Goal: Navigation & Orientation: Understand site structure

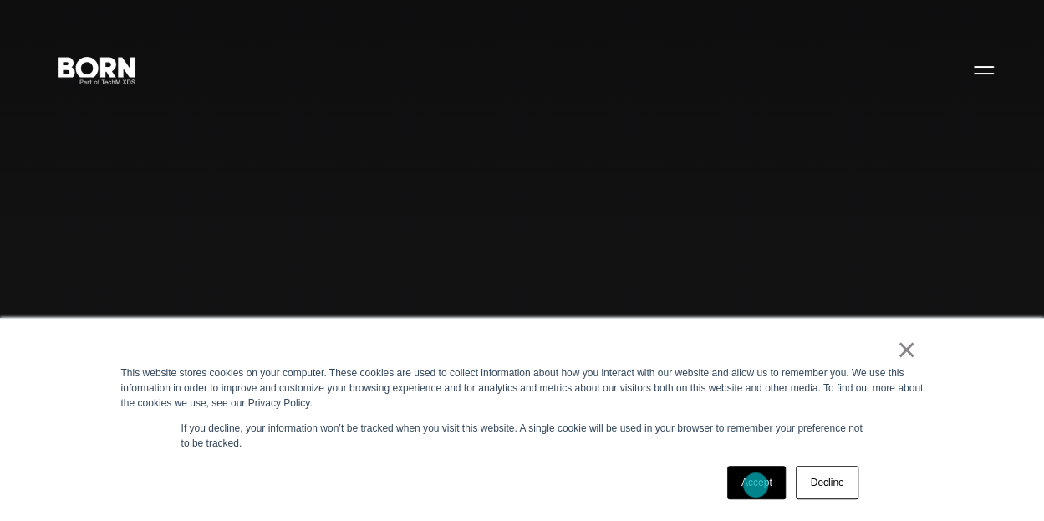
click at [756, 485] on link "Accept" at bounding box center [756, 482] width 59 height 33
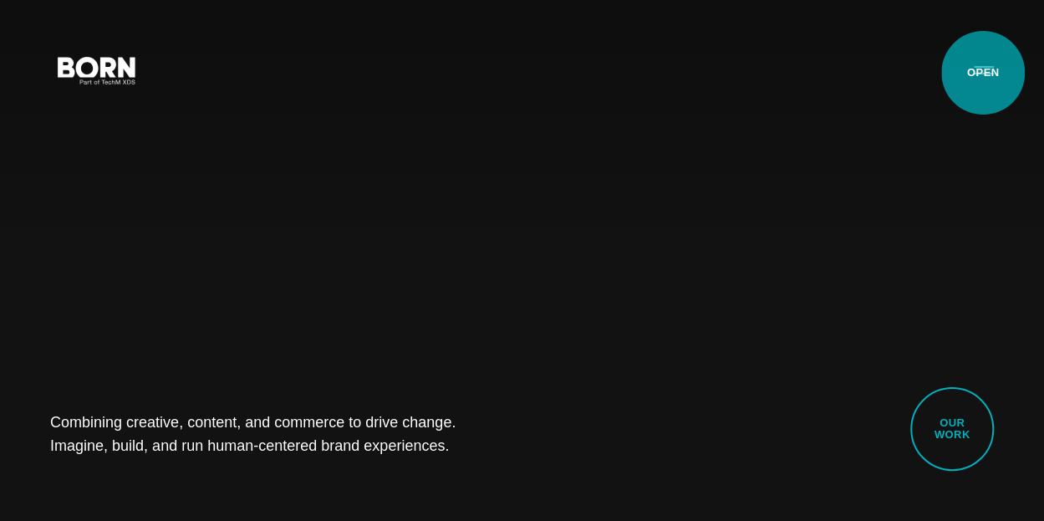
click at [983, 73] on button "Primary Menu" at bounding box center [984, 69] width 40 height 35
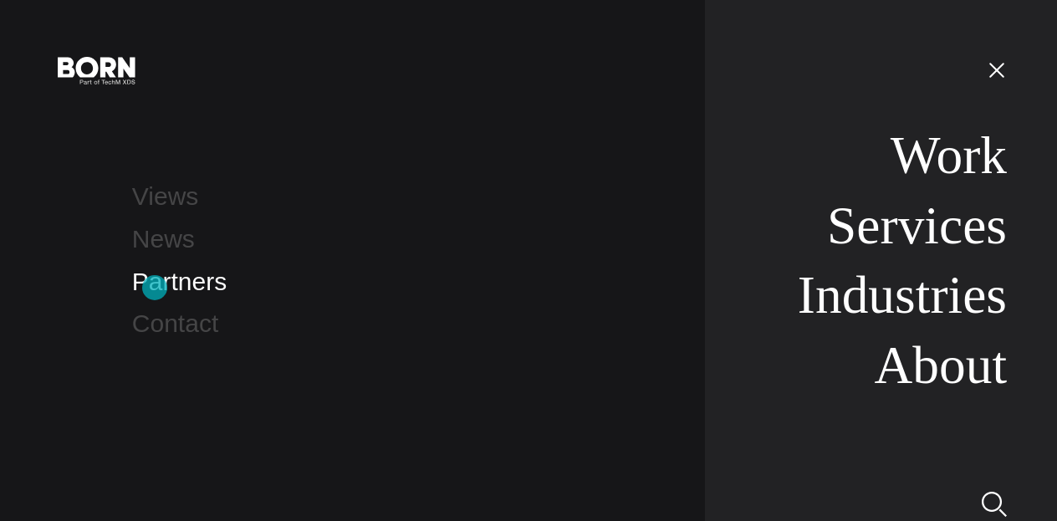
click at [155, 288] on link "Partners" at bounding box center [179, 282] width 94 height 28
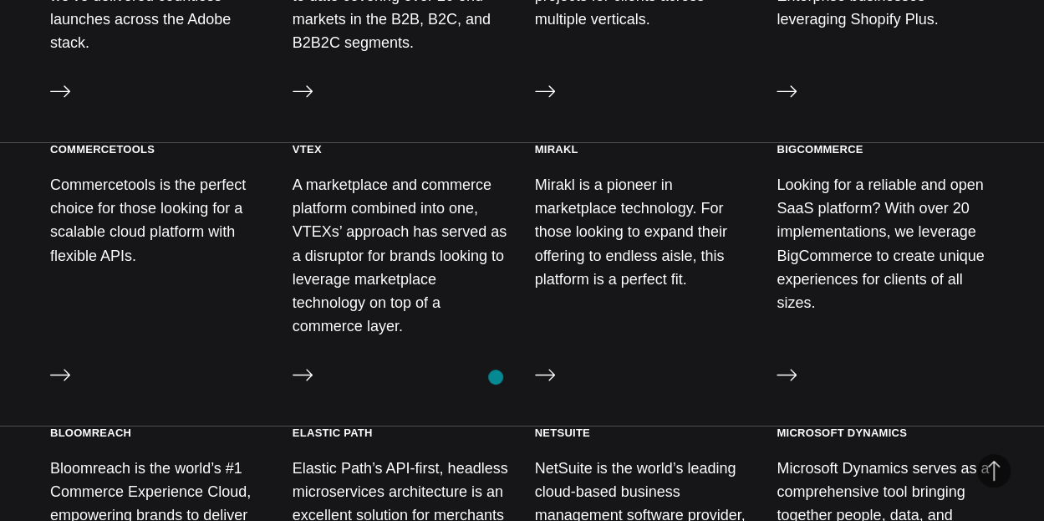
scroll to position [1003, 0]
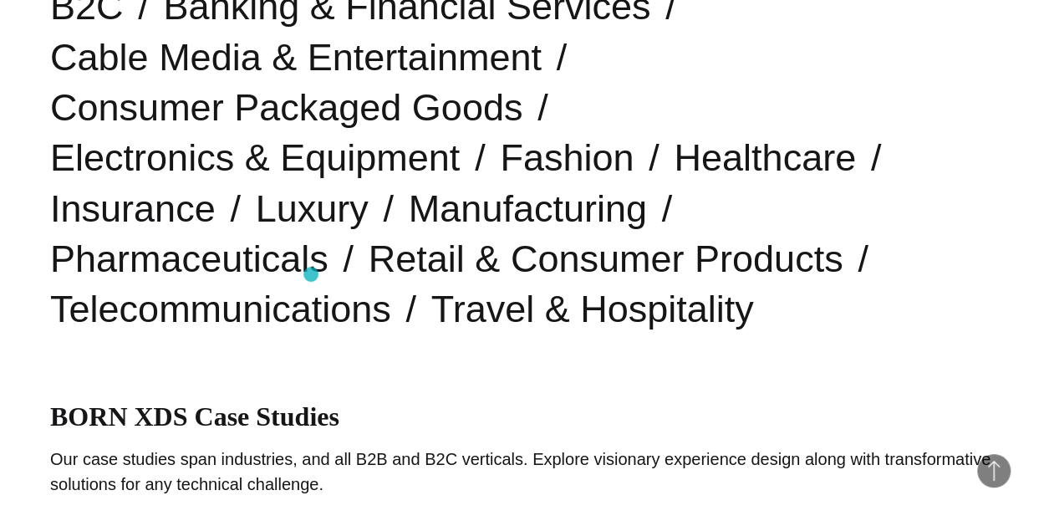
scroll to position [418, 0]
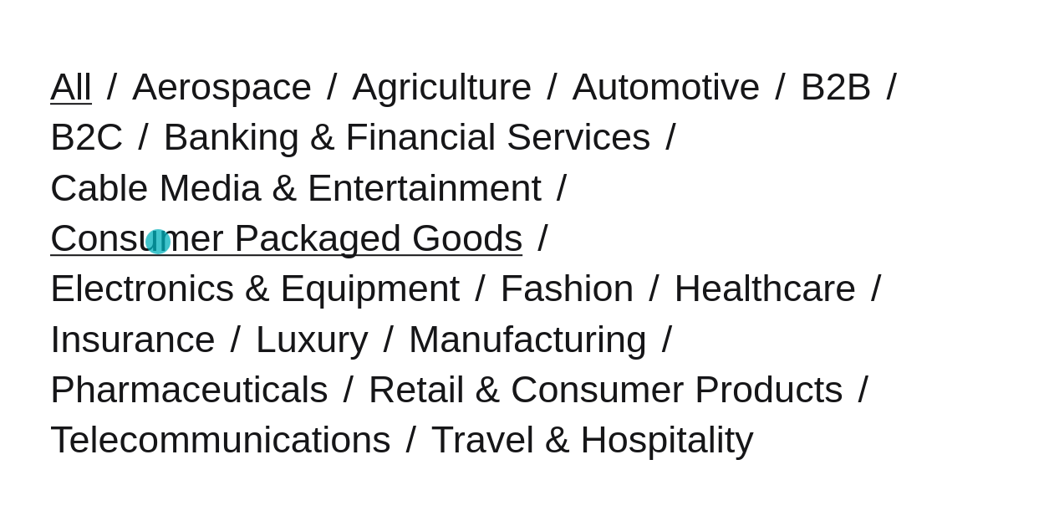
click at [158, 242] on link "Consumer Packaged Goods" at bounding box center [286, 238] width 472 height 43
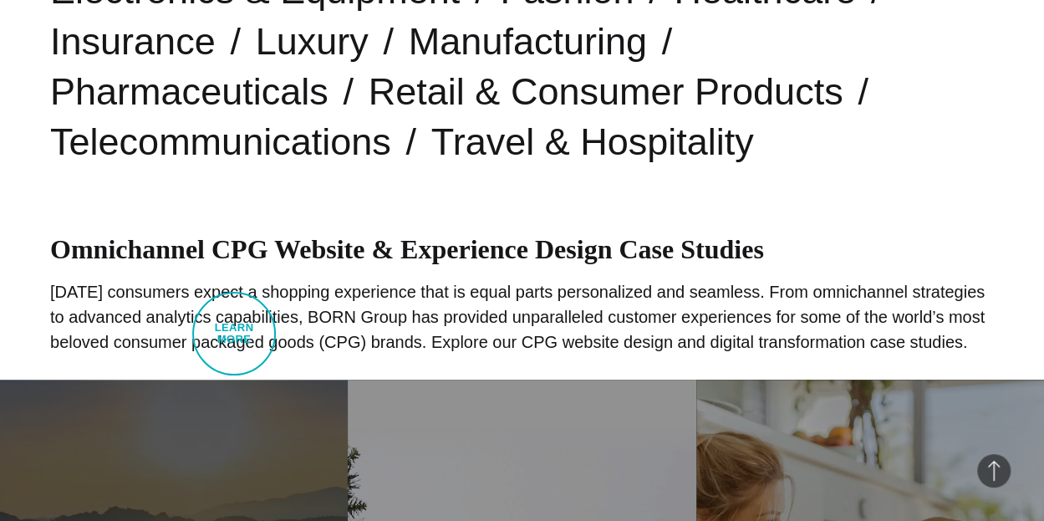
scroll to position [502, 0]
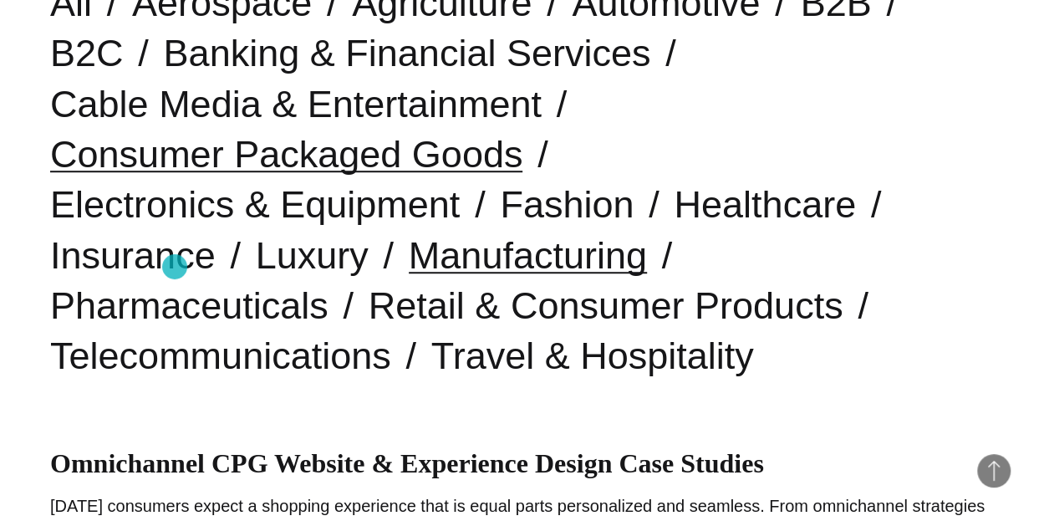
click at [409, 267] on link "Manufacturing" at bounding box center [528, 255] width 238 height 43
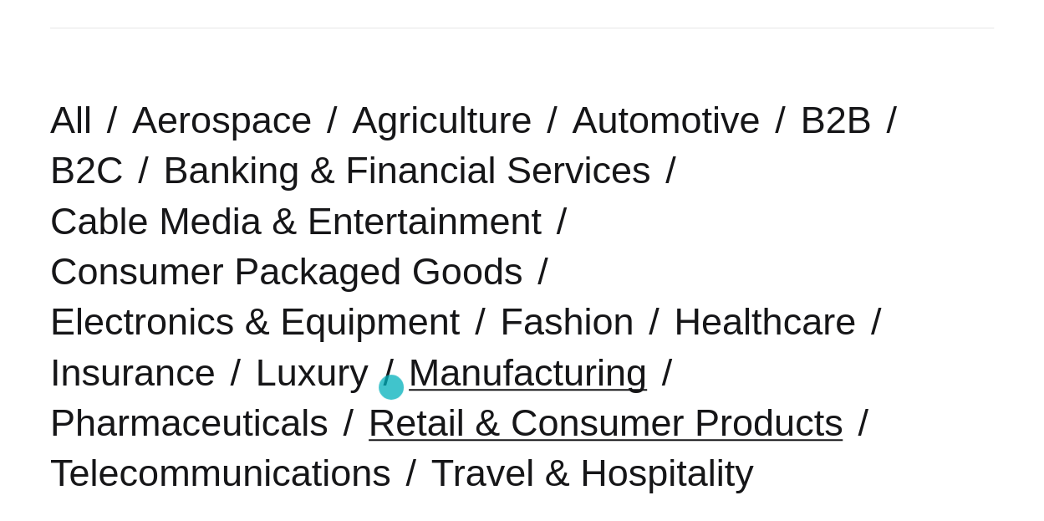
scroll to position [418, 0]
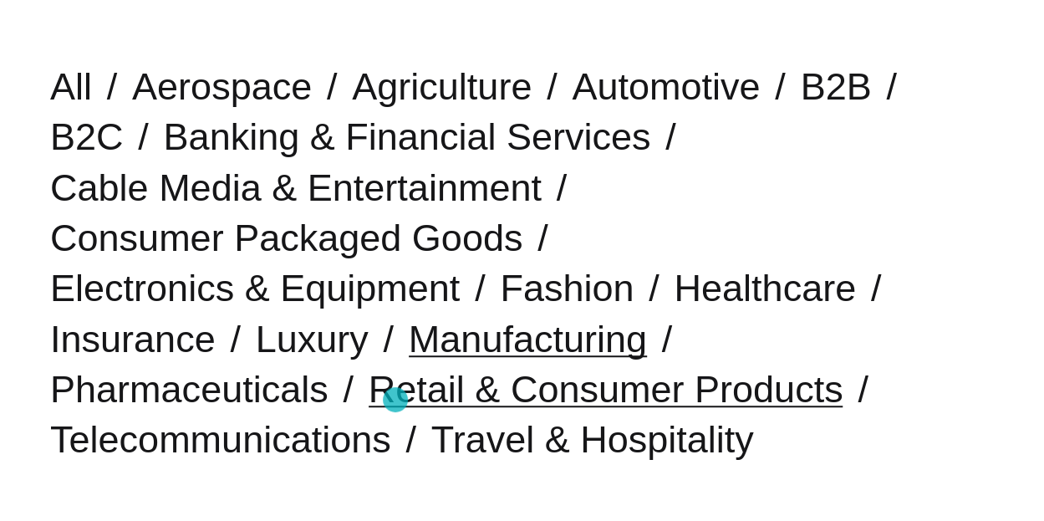
click at [395, 400] on link "Retail & Consumer Products" at bounding box center [606, 389] width 475 height 43
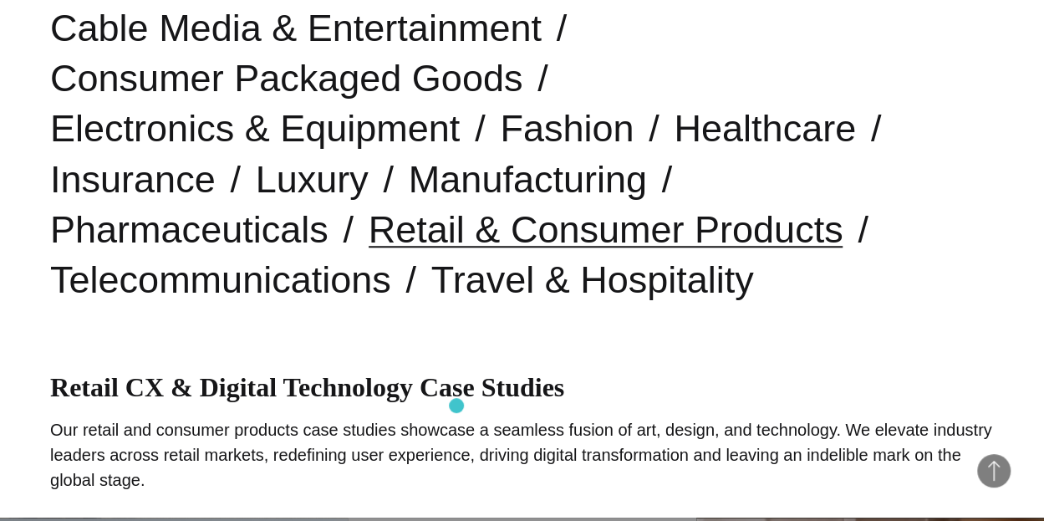
scroll to position [418, 0]
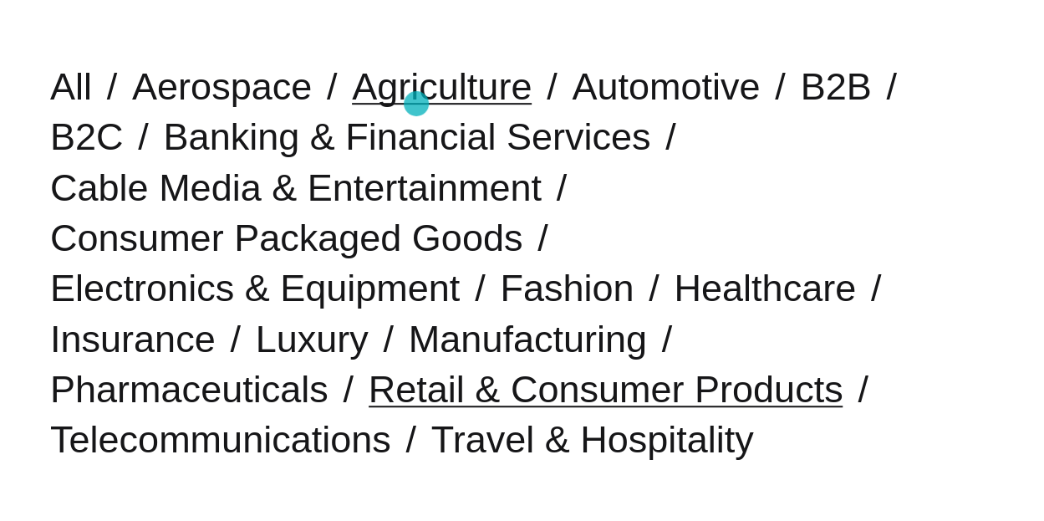
click at [416, 104] on link "Agriculture" at bounding box center [442, 86] width 180 height 43
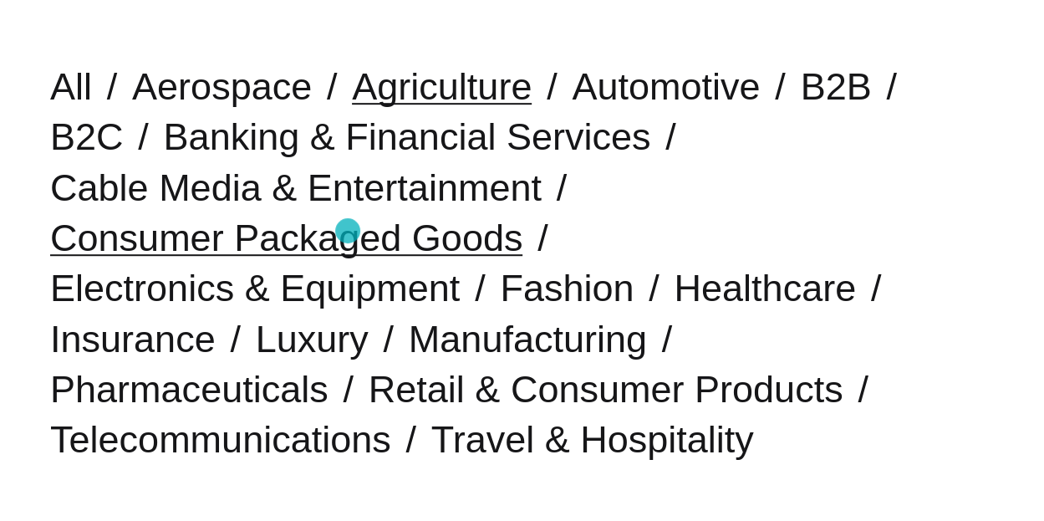
scroll to position [418, 0]
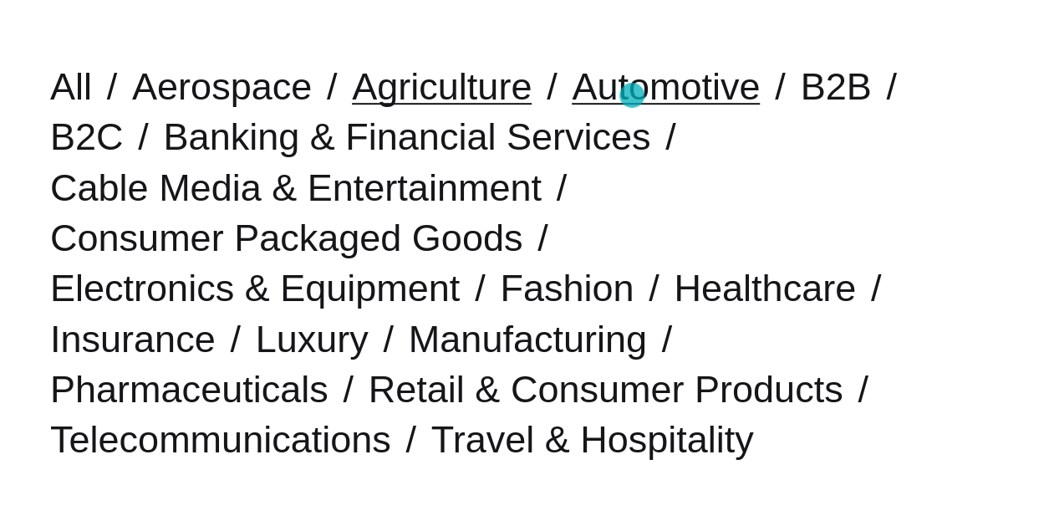
click at [632, 95] on link "Automotive" at bounding box center [666, 86] width 188 height 43
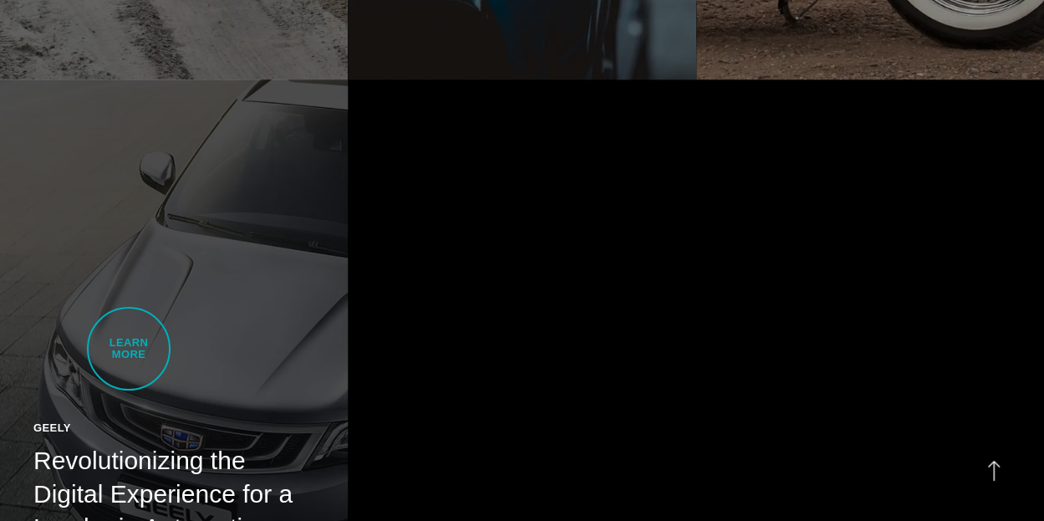
scroll to position [1589, 0]
